Goal: Use online tool/utility: Utilize a website feature to perform a specific function

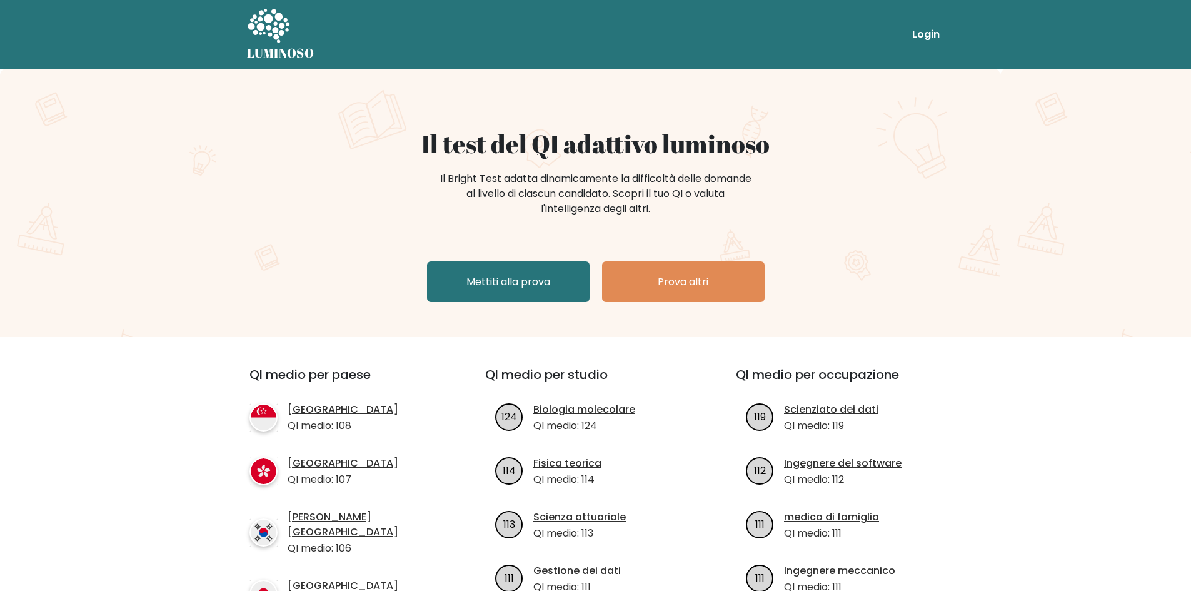
click at [1076, 140] on div "Il test del QI adattivo luminoso Il Bright Test adatta dinamicamente la diffico…" at bounding box center [595, 203] width 1191 height 268
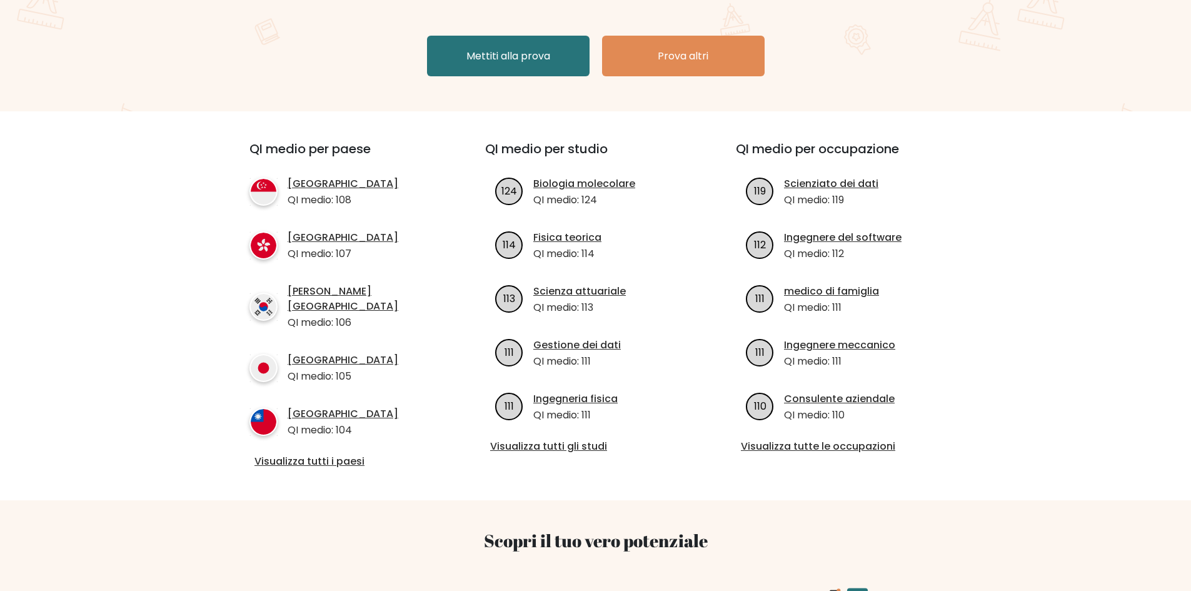
scroll to position [213, 0]
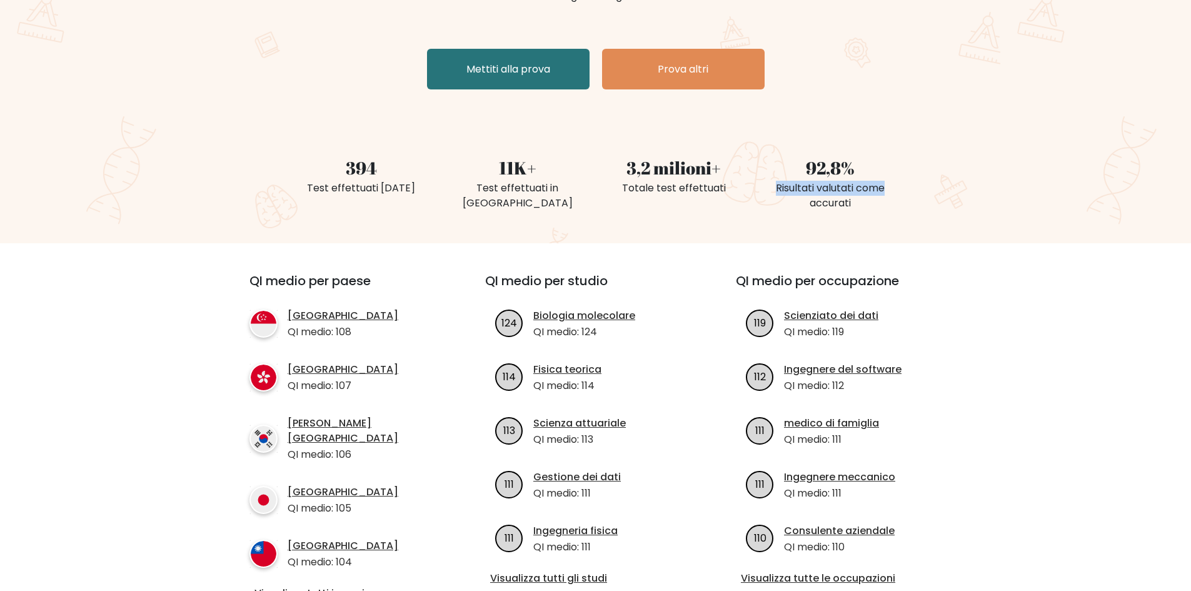
drag, startPoint x: 1190, startPoint y: 184, endPoint x: 1199, endPoint y: 176, distance: 12.4
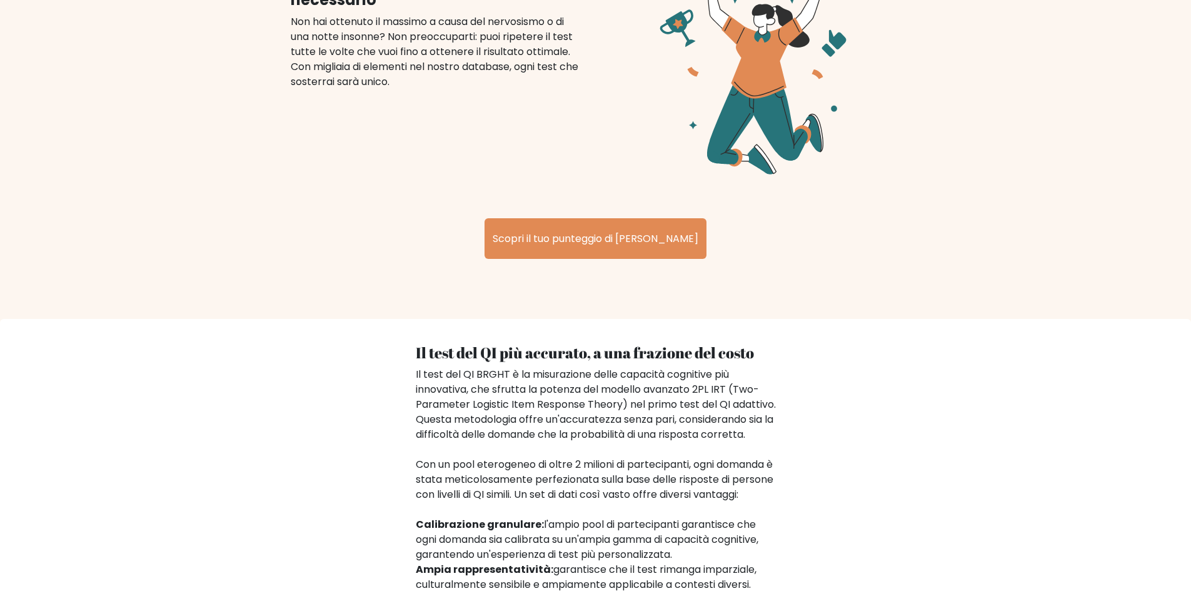
scroll to position [1601, 0]
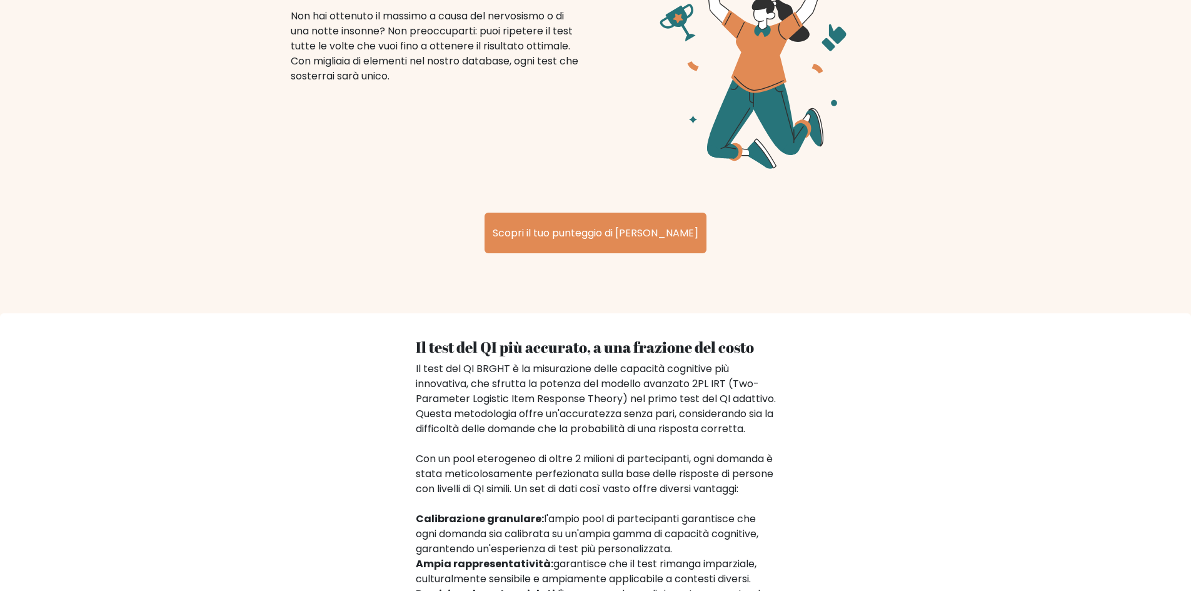
drag, startPoint x: 1189, startPoint y: 458, endPoint x: 1186, endPoint y: 573, distance: 115.1
click at [1186, 573] on div "Il test del QI più accurato, a una frazione del costo Il test del QI BRGHT è la…" at bounding box center [595, 570] width 1191 height 514
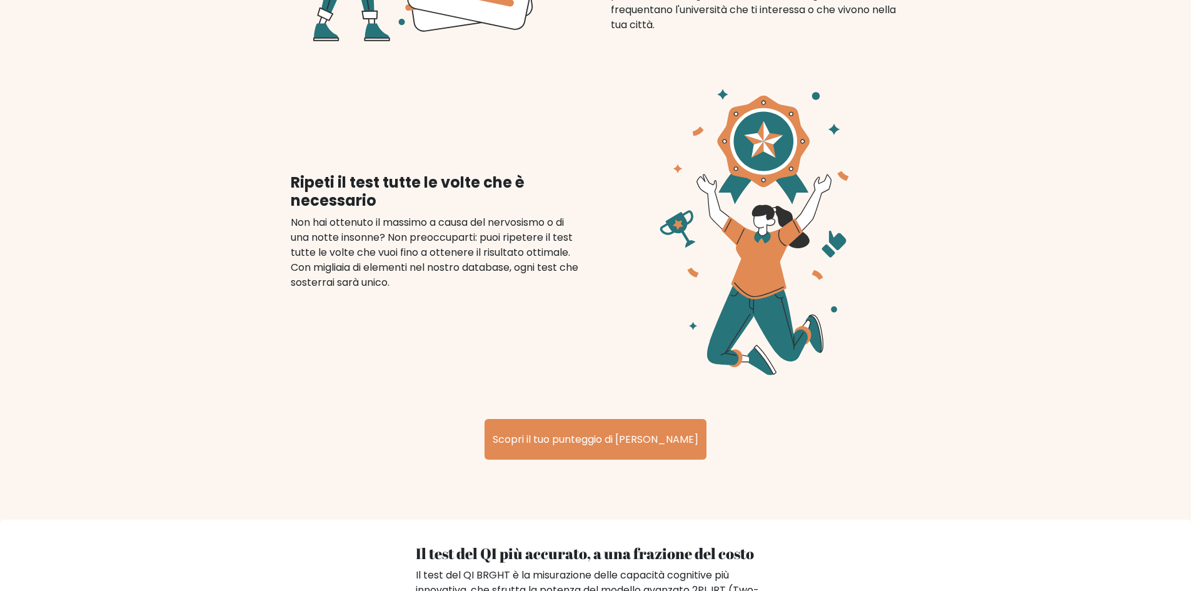
scroll to position [1408, 0]
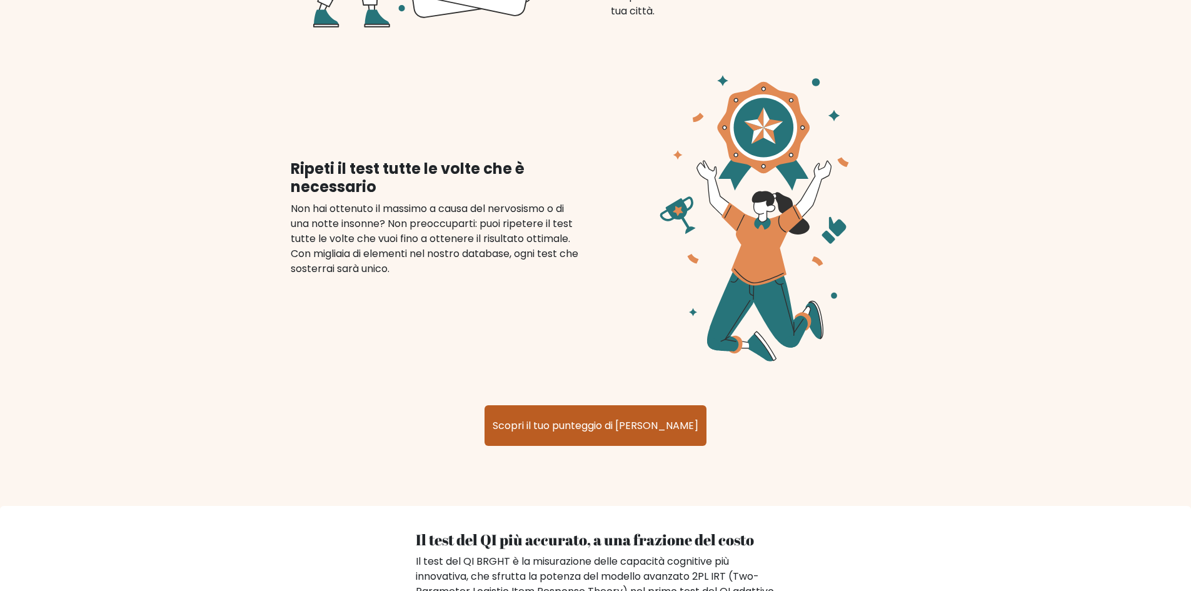
click at [628, 421] on link "Scopri il tuo punteggio di QI" at bounding box center [596, 425] width 222 height 41
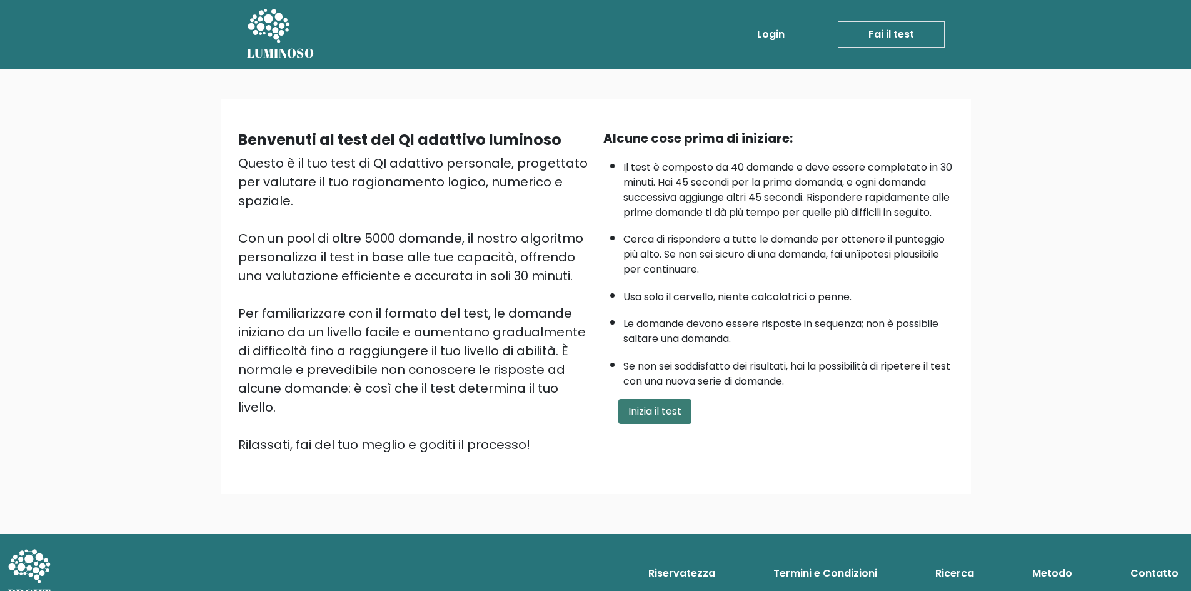
click at [675, 418] on font "Inizia il test" at bounding box center [654, 411] width 53 height 14
click at [1047, 188] on div "Benvenuti al test del QI adattivo luminoso Questo è il tuo test di QI adattivo …" at bounding box center [595, 301] width 1191 height 465
click at [687, 411] on div "Alcune cose prima di iniziare: Il test è composto da 40 domande e deve essere c…" at bounding box center [778, 291] width 365 height 325
click at [661, 418] on font "Inizia il test" at bounding box center [654, 411] width 53 height 14
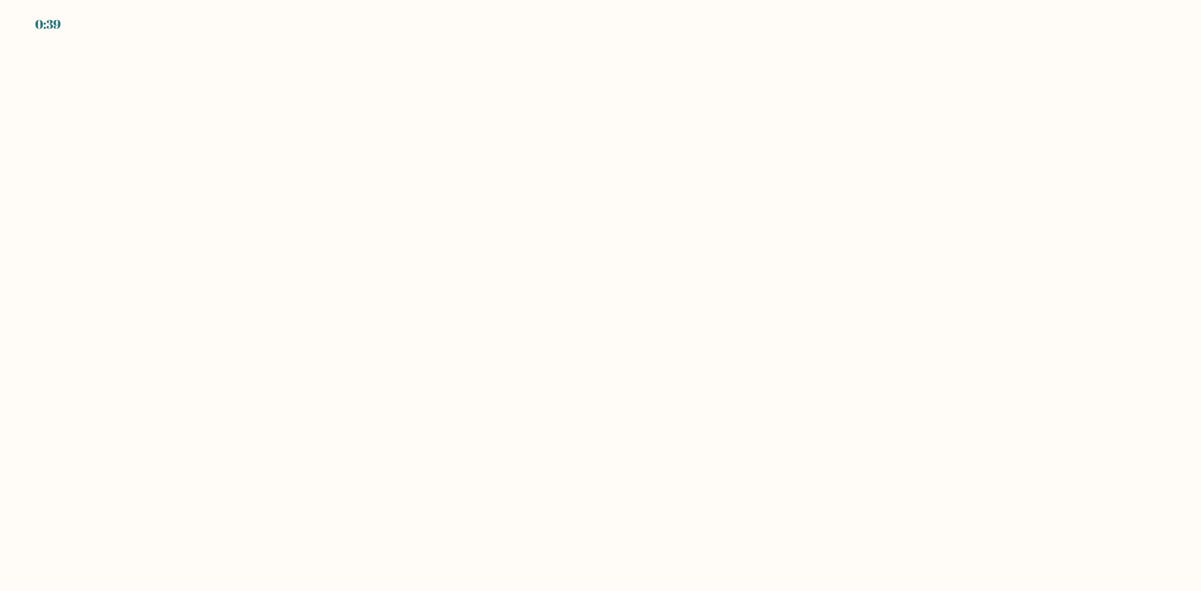
click at [844, 189] on body "0:39" at bounding box center [600, 295] width 1201 height 591
click at [844, 189] on body "0:38" at bounding box center [600, 295] width 1201 height 591
click at [451, 101] on body "0:37" at bounding box center [600, 295] width 1201 height 591
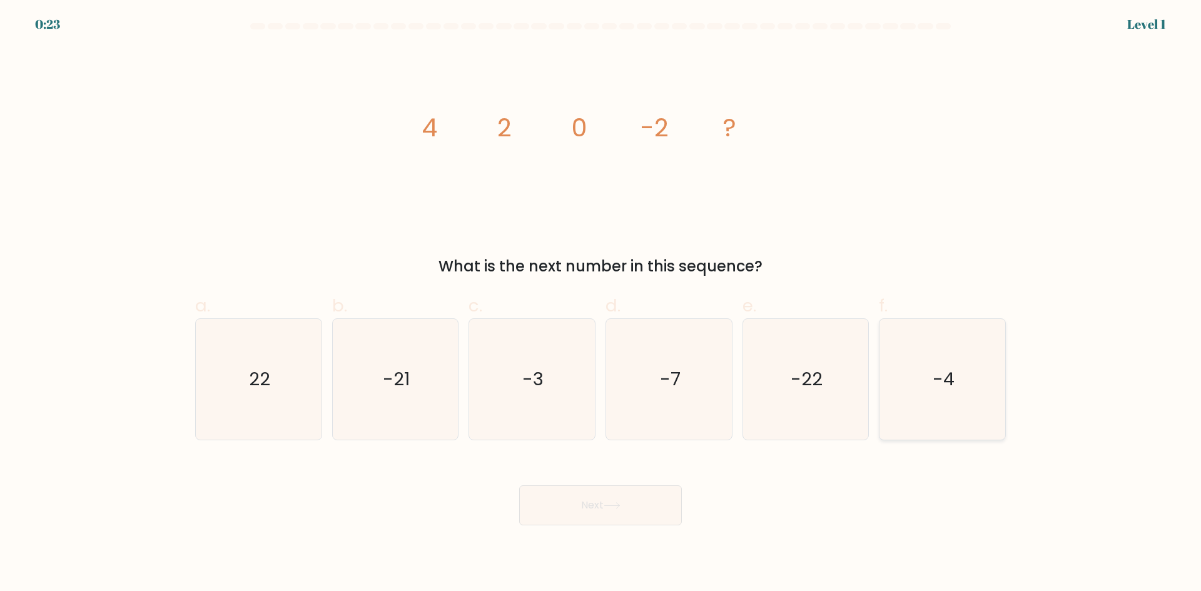
click at [965, 388] on icon "-4" at bounding box center [942, 379] width 121 height 121
click at [601, 304] on input "f. -4" at bounding box center [600, 300] width 1 height 8
radio input "true"
click at [633, 494] on button "Next" at bounding box center [600, 505] width 163 height 40
click at [635, 500] on button "Next" at bounding box center [600, 505] width 163 height 40
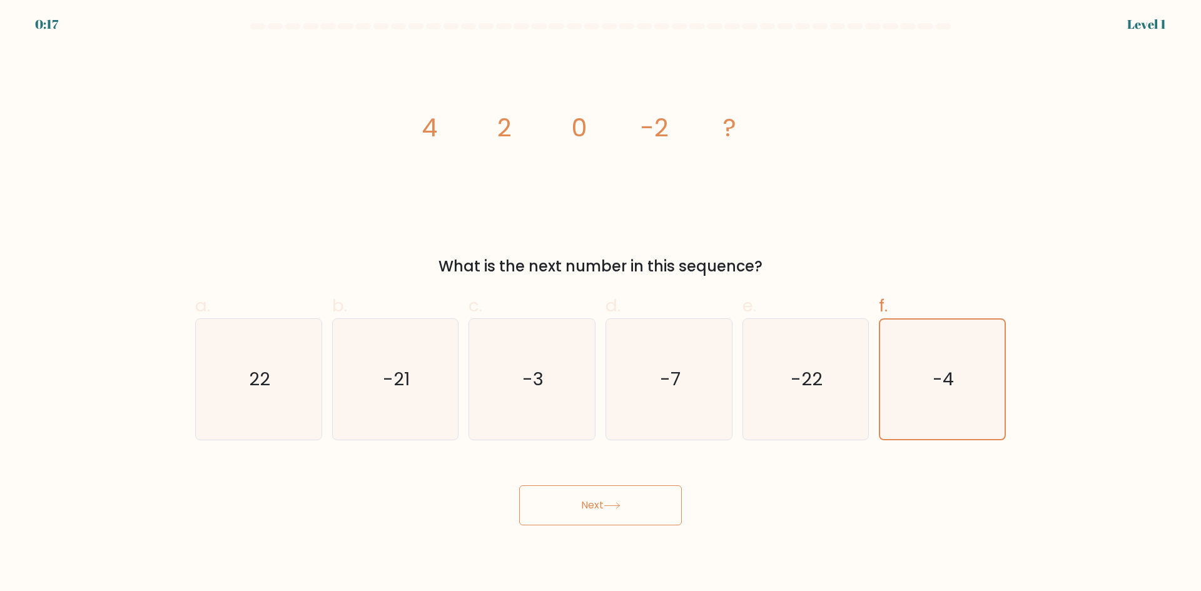
click at [633, 508] on button "Next" at bounding box center [600, 505] width 163 height 40
click at [997, 309] on label "f. -4" at bounding box center [942, 367] width 127 height 148
click at [601, 304] on input "f. -4" at bounding box center [600, 300] width 1 height 8
click at [961, 352] on icon "-4" at bounding box center [941, 379] width 119 height 119
click at [601, 304] on input "f. -4" at bounding box center [600, 300] width 1 height 8
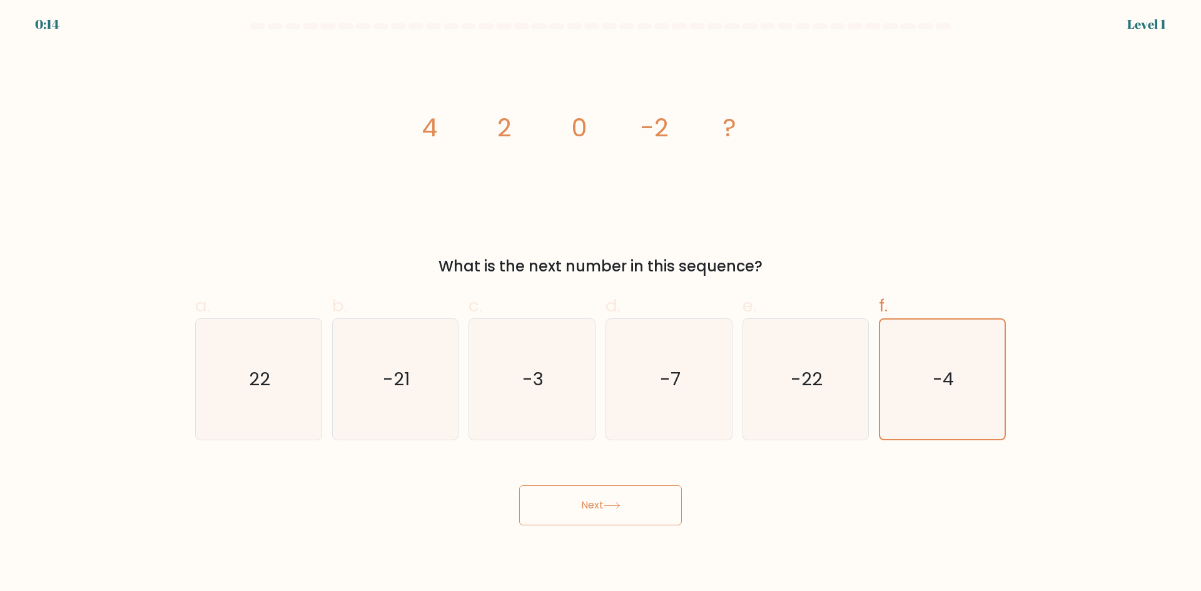
click at [636, 499] on button "Next" at bounding box center [600, 505] width 163 height 40
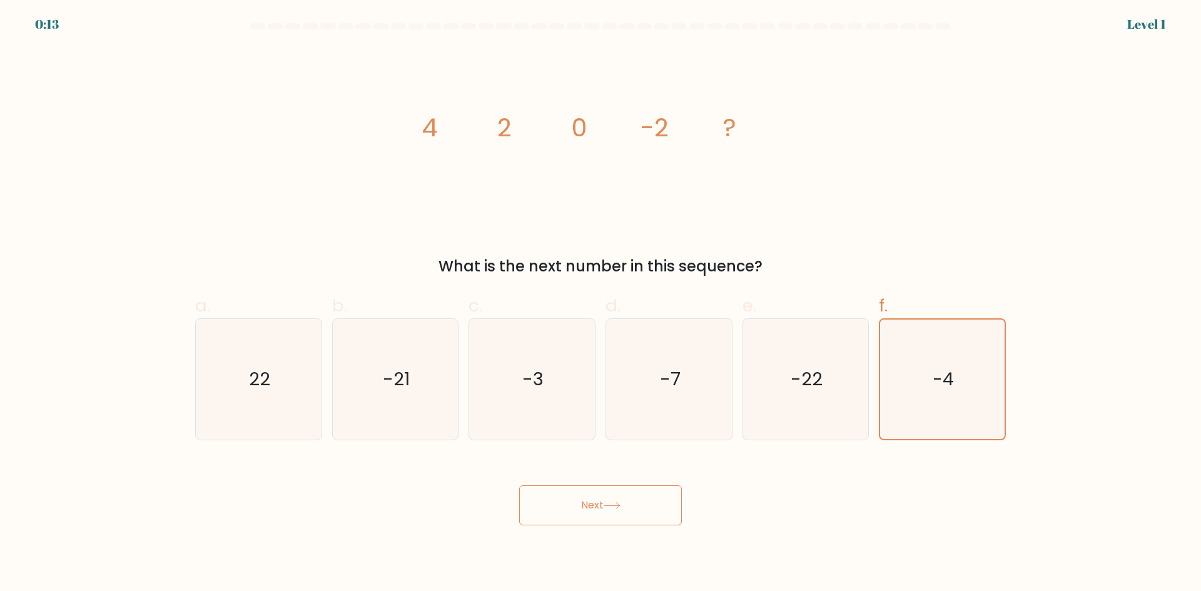
click at [636, 499] on button "Next" at bounding box center [600, 505] width 163 height 40
drag, startPoint x: 1200, startPoint y: 106, endPoint x: 1200, endPoint y: 237, distance: 131.3
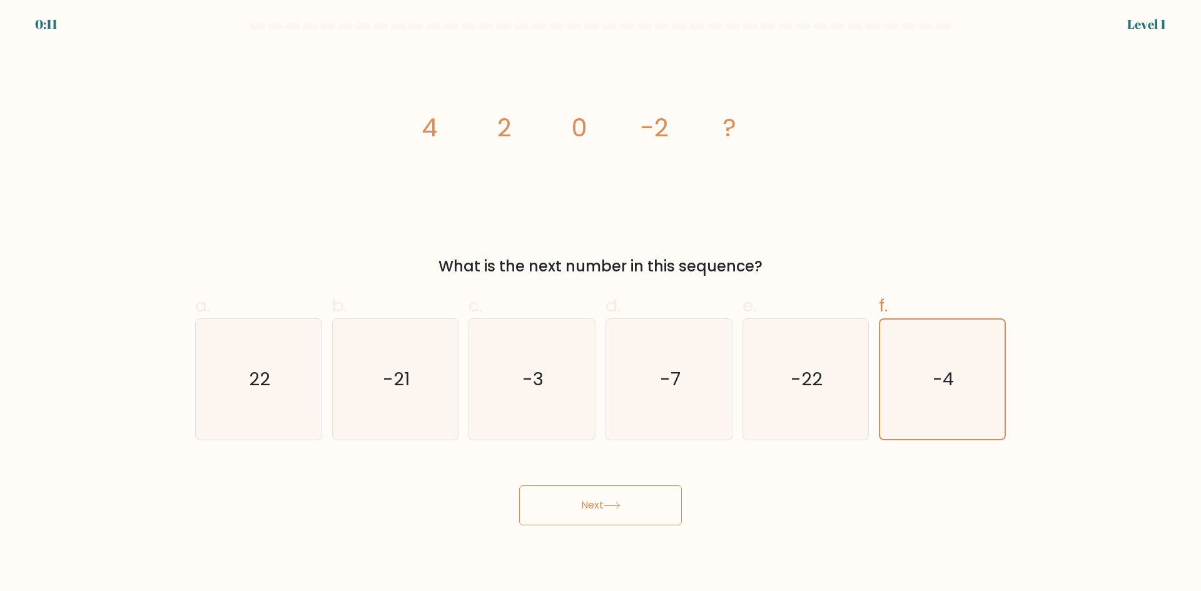
click at [1200, 237] on form at bounding box center [600, 274] width 1201 height 502
click at [1200, 277] on form at bounding box center [600, 274] width 1201 height 502
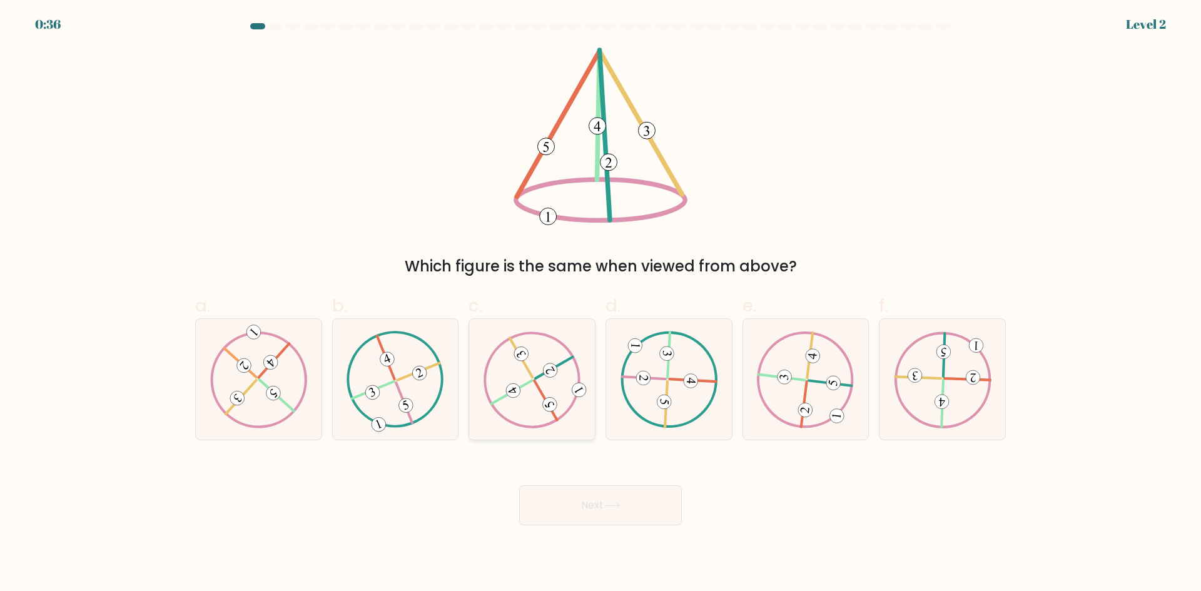
click at [536, 370] on icon at bounding box center [532, 379] width 98 height 96
click at [600, 304] on input "c." at bounding box center [600, 300] width 1 height 8
radio input "true"
click at [604, 512] on button "Next" at bounding box center [600, 505] width 163 height 40
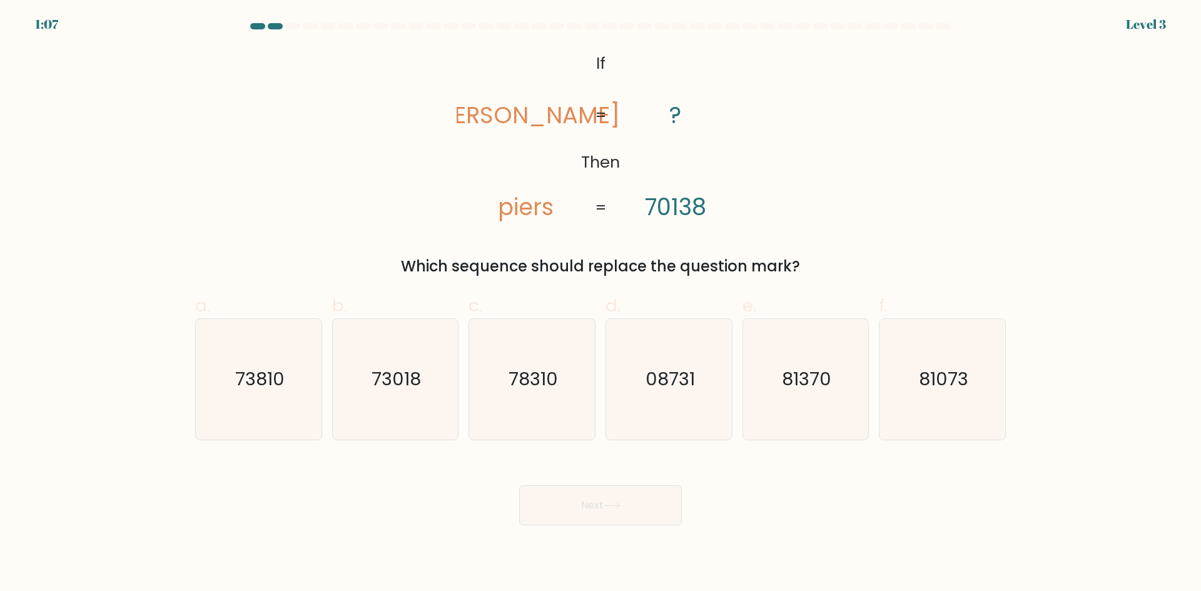
click at [360, 183] on div "@import url('https://fonts.googleapis.com/css?family=Abril+Fatface:400,100,100i…" at bounding box center [600, 163] width 825 height 230
click at [343, 153] on div "@import url('https://fonts.googleapis.com/css?family=Abril+Fatface:400,100,100i…" at bounding box center [600, 163] width 825 height 230
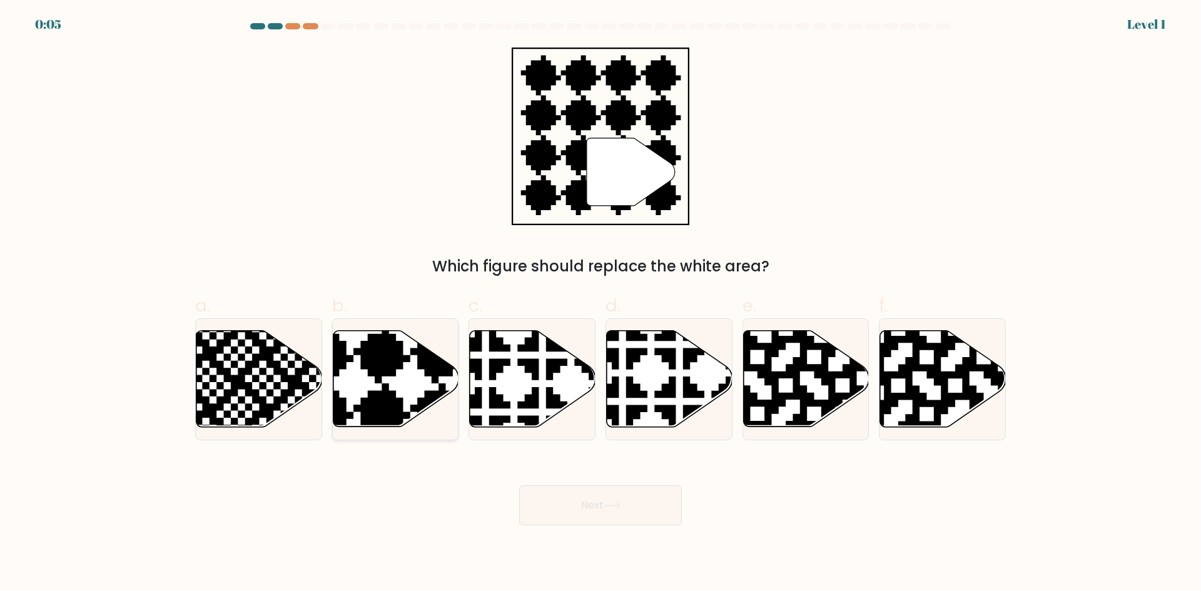
click at [367, 368] on icon at bounding box center [354, 327] width 228 height 228
click at [600, 304] on input "b." at bounding box center [600, 300] width 1 height 8
radio input "true"
click at [580, 508] on button "Next" at bounding box center [600, 505] width 163 height 40
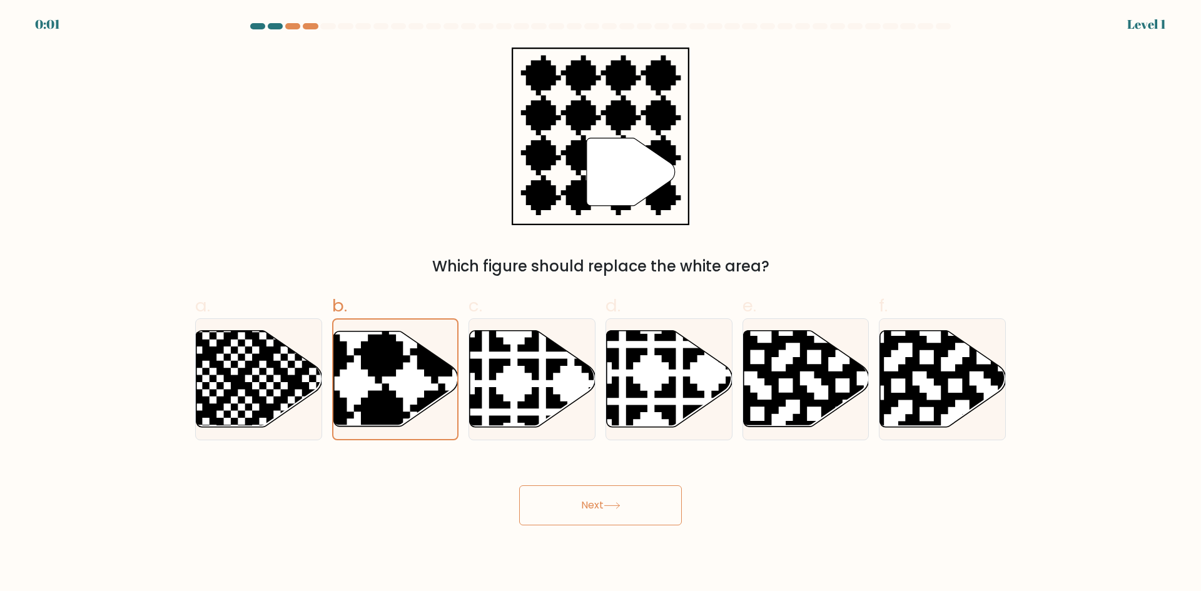
click at [580, 508] on button "Next" at bounding box center [600, 505] width 163 height 40
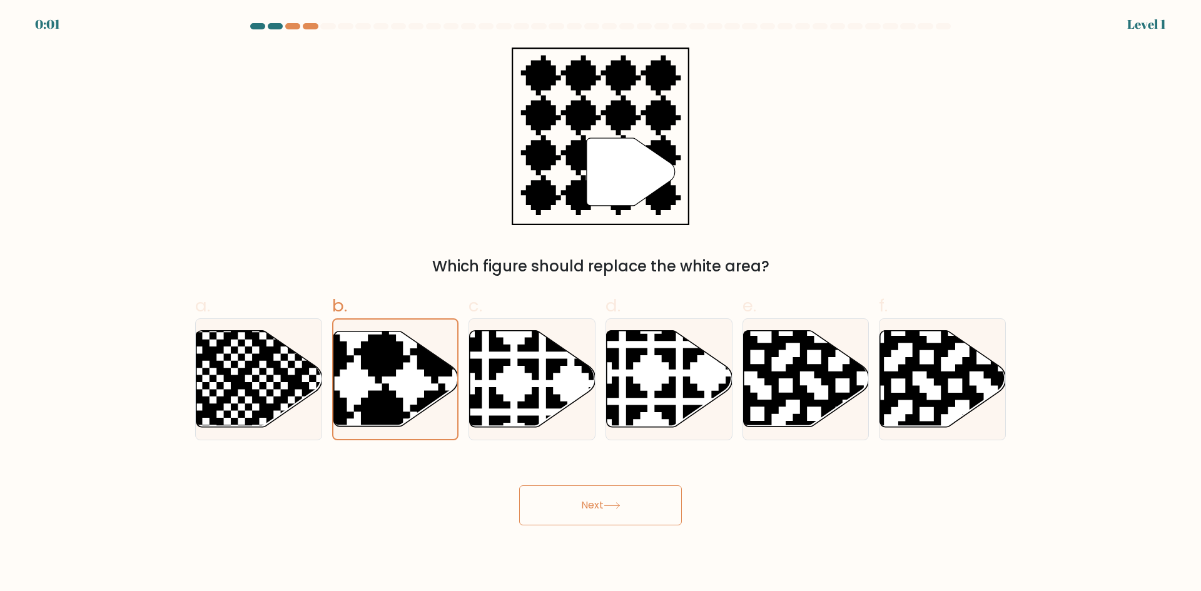
click at [580, 508] on button "Next" at bounding box center [600, 505] width 163 height 40
drag, startPoint x: 580, startPoint y: 508, endPoint x: 572, endPoint y: 505, distance: 9.1
click at [572, 505] on button "Next" at bounding box center [600, 505] width 163 height 40
